Goal: Transaction & Acquisition: Purchase product/service

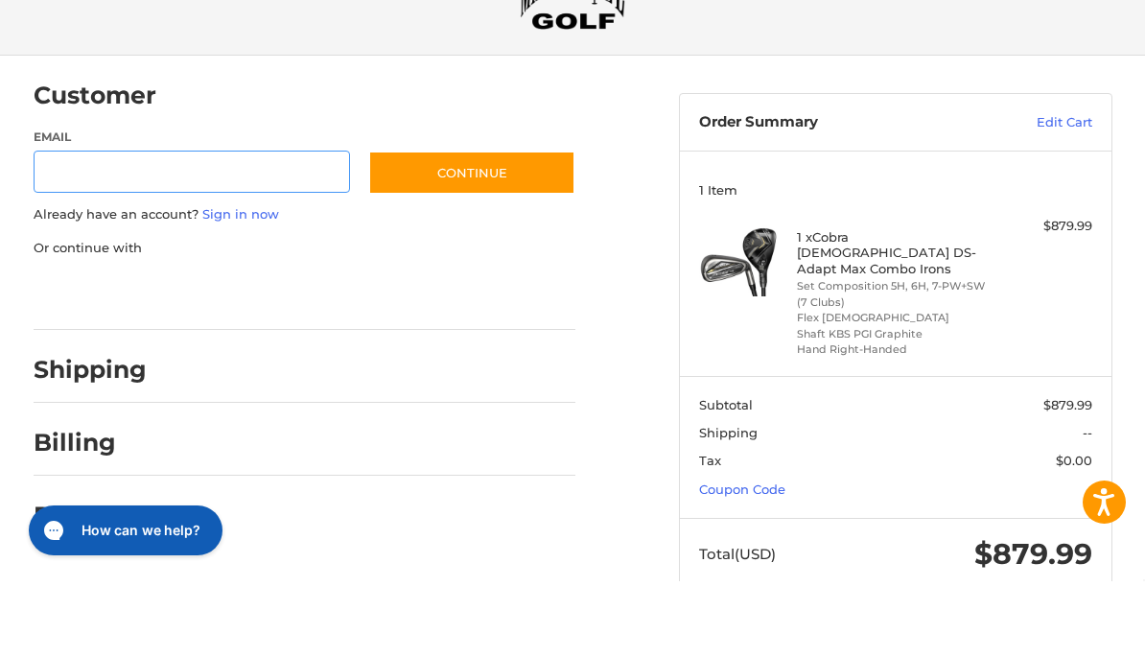
scroll to position [49, 0]
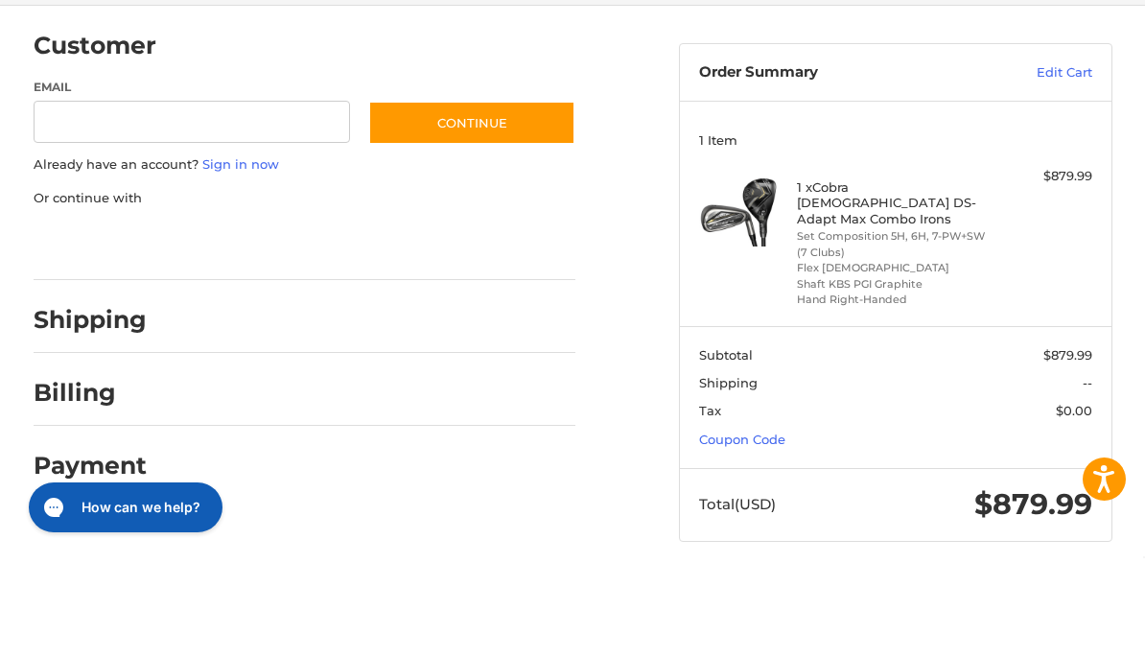
click at [775, 530] on link "Coupon Code" at bounding box center [742, 537] width 86 height 15
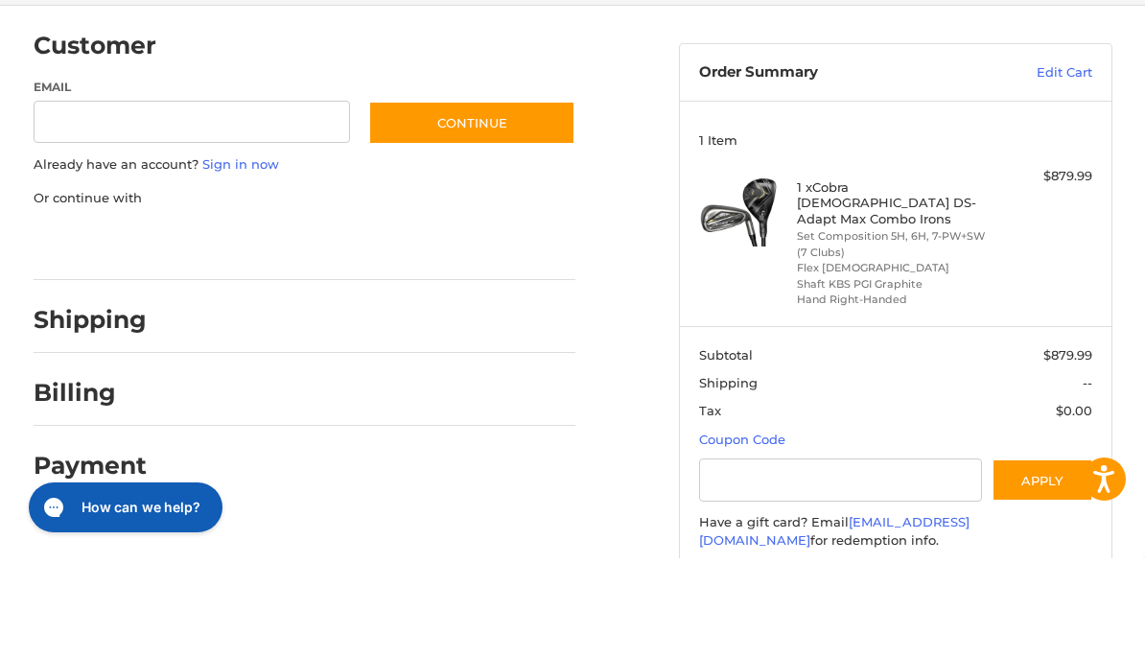
scroll to position [148, 0]
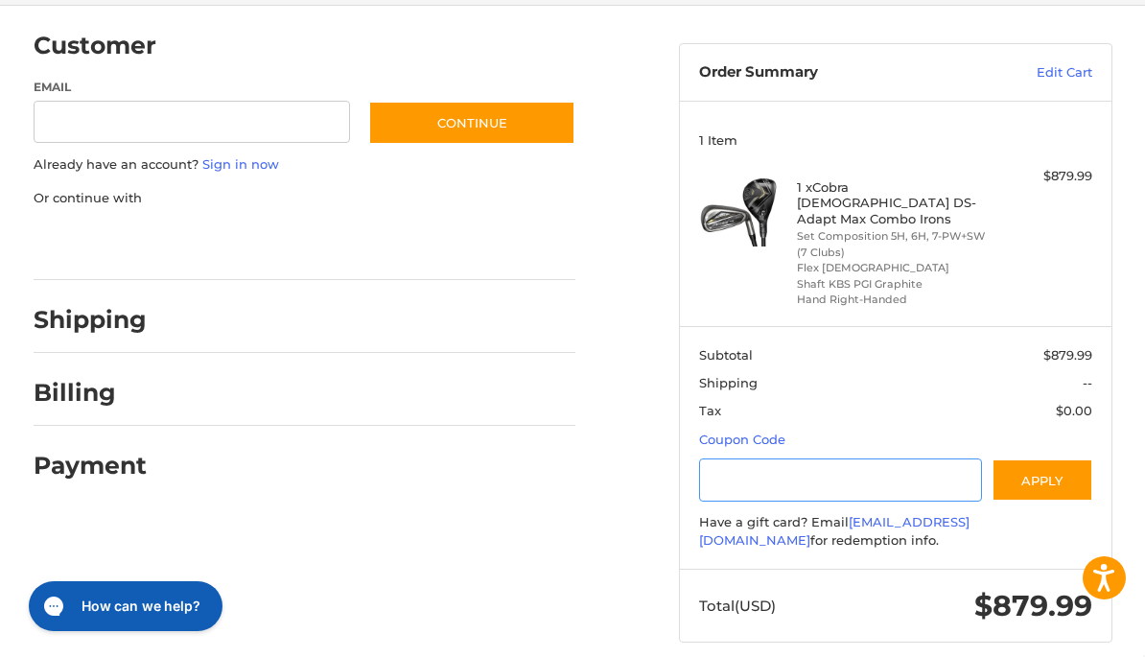
click at [882, 468] on input "Gift Certificate or Coupon Code" at bounding box center [840, 479] width 283 height 43
type input "**********"
click at [1044, 465] on button "Apply" at bounding box center [1043, 479] width 102 height 43
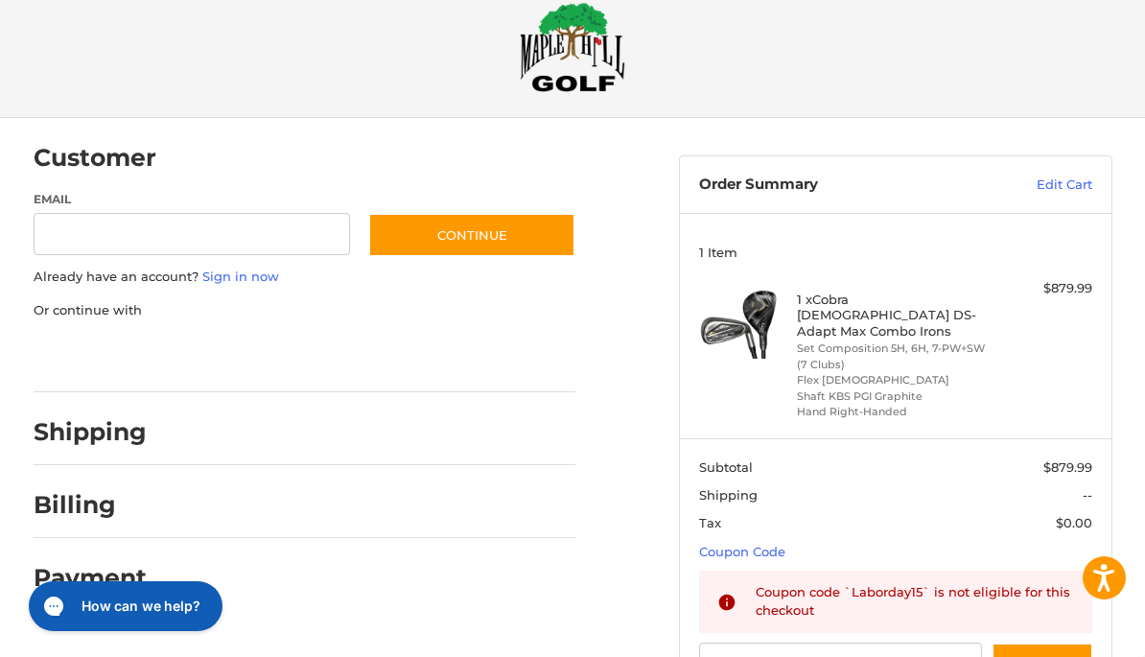
scroll to position [0, 0]
